Goal: Task Accomplishment & Management: Use online tool/utility

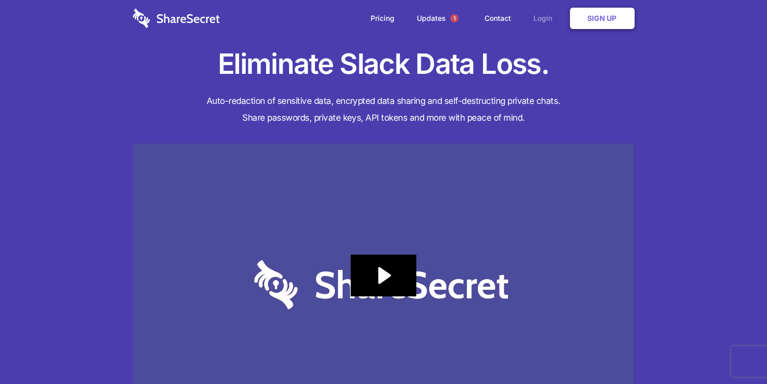
click at [554, 17] on link "Login" at bounding box center [546, 19] width 44 height 32
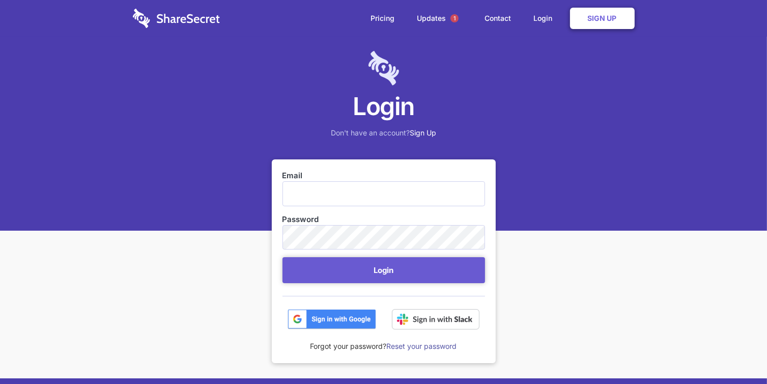
type input "[PERSON_NAME][EMAIL_ADDRESS][DOMAIN_NAME]"
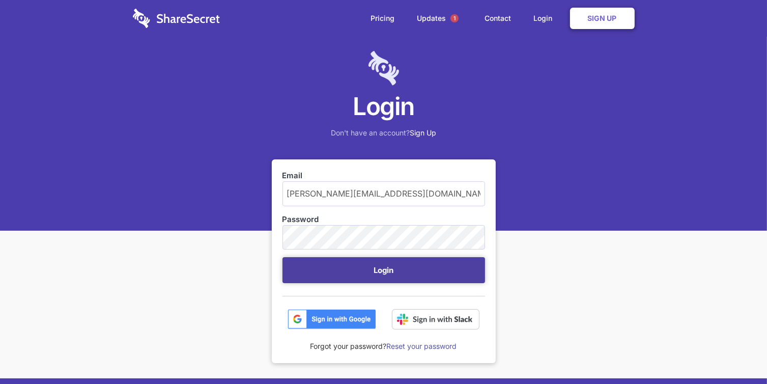
click at [376, 266] on button "Login" at bounding box center [383, 270] width 203 height 26
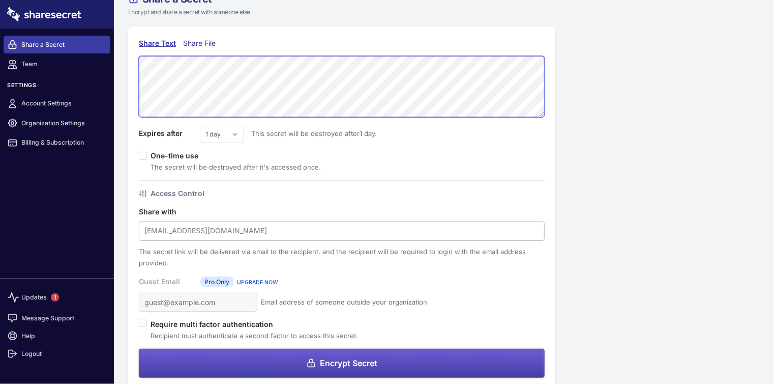
scroll to position [31, 0]
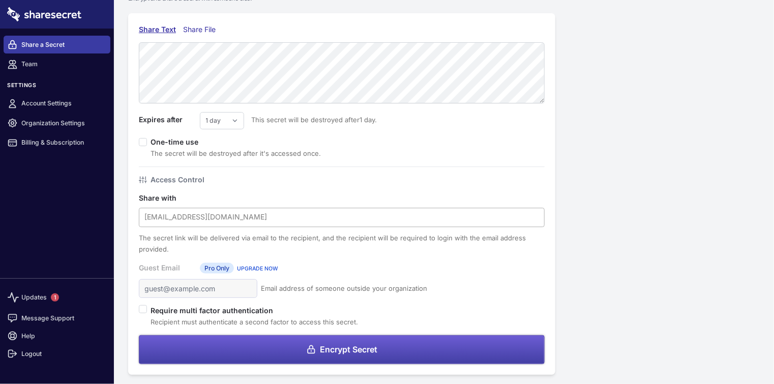
click at [194, 218] on div at bounding box center [342, 216] width 395 height 13
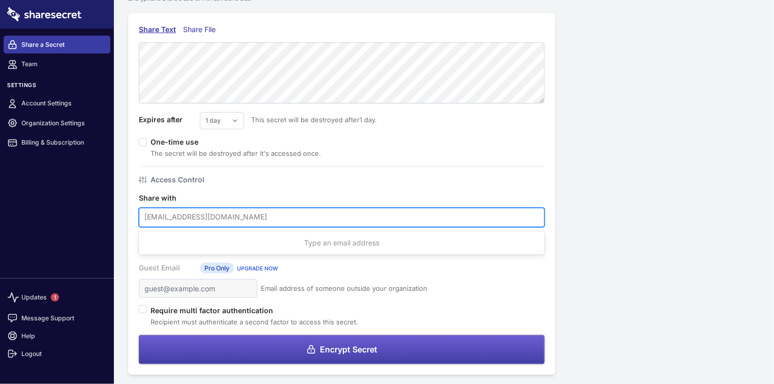
paste input "dpeschiutta@humana.com"
type input "dpeschiutta@humana.com"
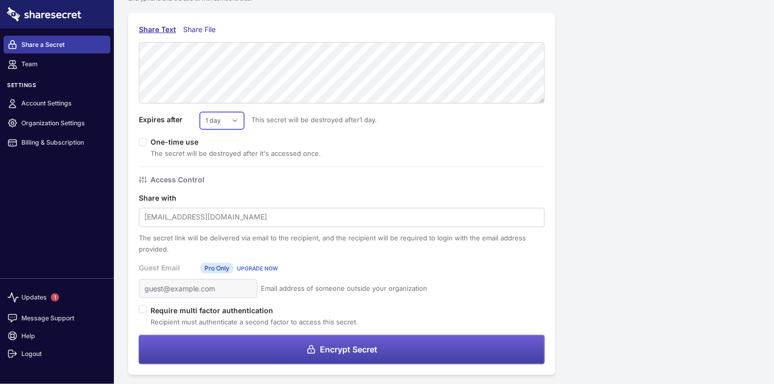
click at [238, 120] on select "1 day 2 days 3 days 4 days 5 days 6 days 7 days" at bounding box center [222, 120] width 44 height 17
select select "2"
click at [200, 112] on select "1 day 2 days 3 days 4 days 5 days 6 days 7 days" at bounding box center [222, 120] width 44 height 17
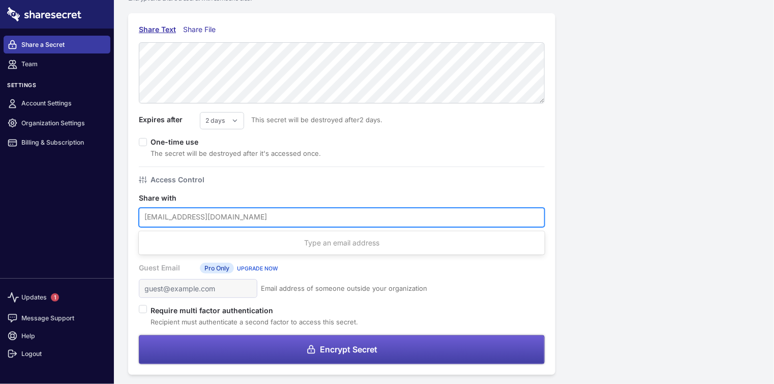
click at [215, 222] on div at bounding box center [342, 216] width 395 height 13
paste input "dpeschiutta@humana.com"
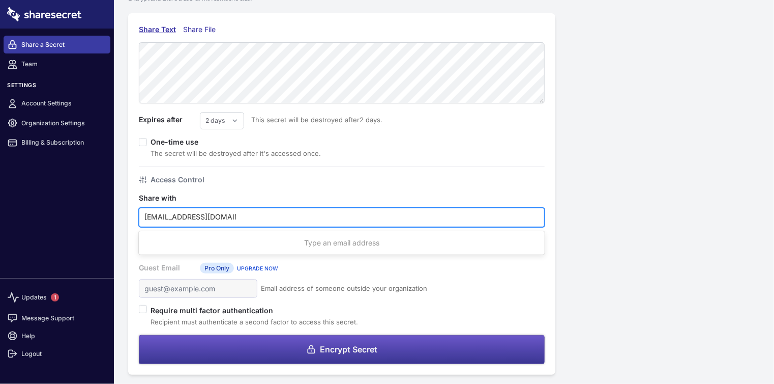
type input "dpeschiutta@humana.com"
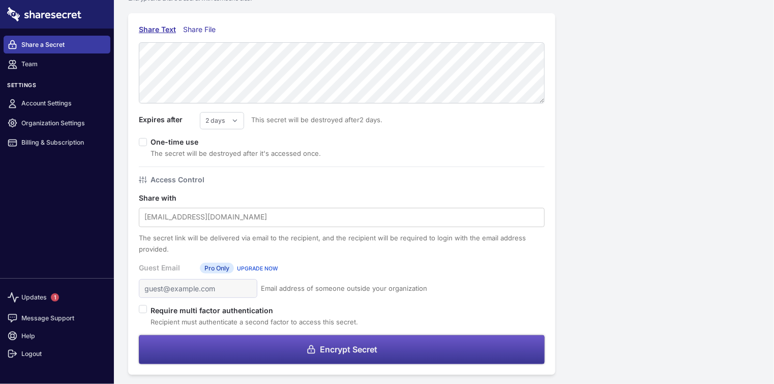
click at [298, 351] on button "Encrypt Secret" at bounding box center [342, 349] width 406 height 29
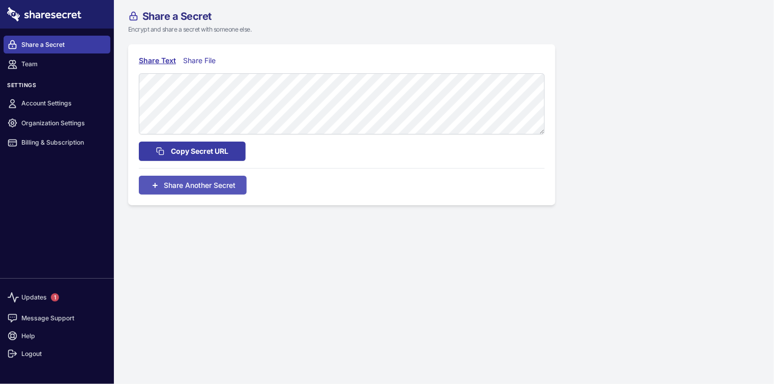
scroll to position [0, 0]
click at [206, 150] on span "Copy Secret URL" at bounding box center [199, 151] width 57 height 11
